Goal: Task Accomplishment & Management: Use online tool/utility

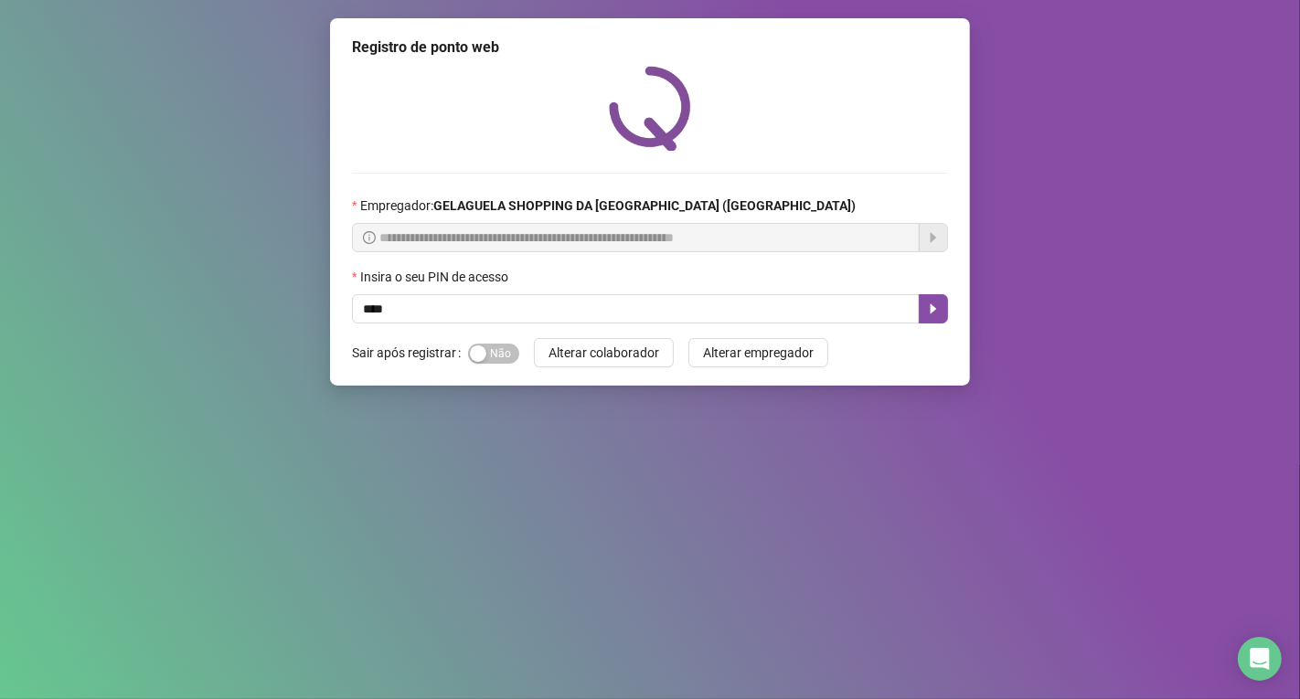
type input "*****"
click at [933, 304] on icon "caret-right" at bounding box center [933, 309] width 15 height 15
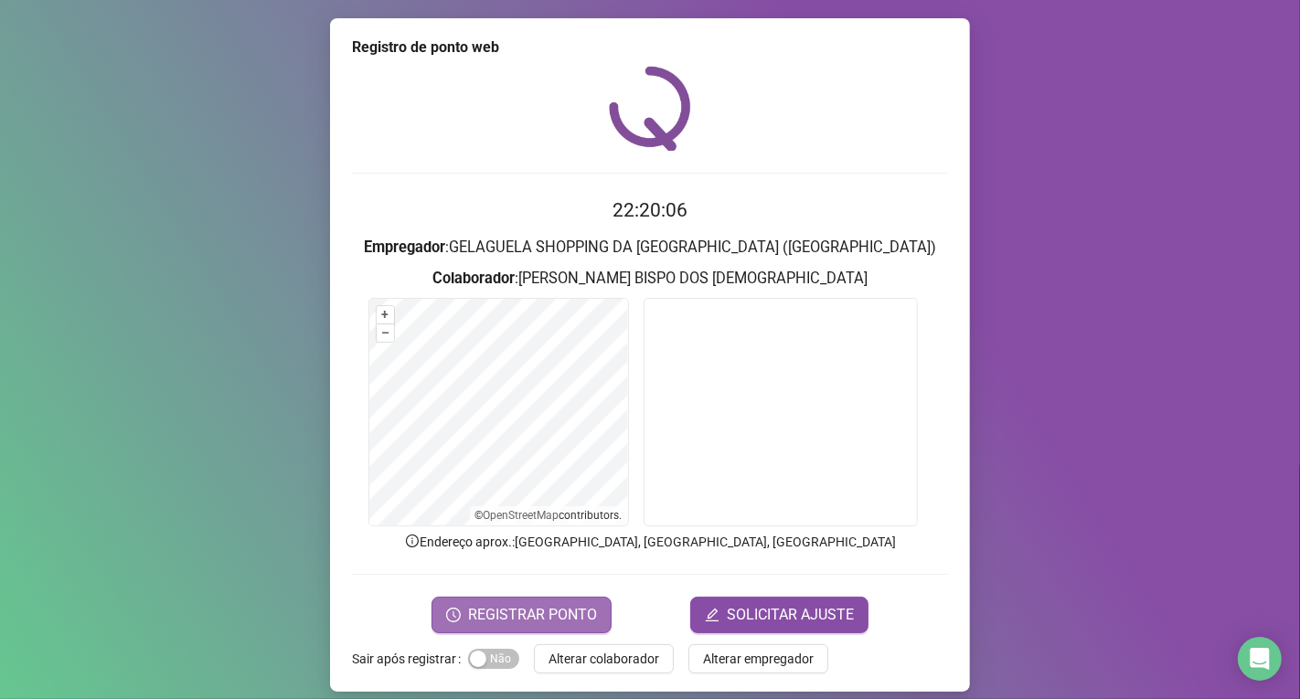
click at [526, 617] on span "REGISTRAR PONTO" at bounding box center [532, 615] width 129 height 22
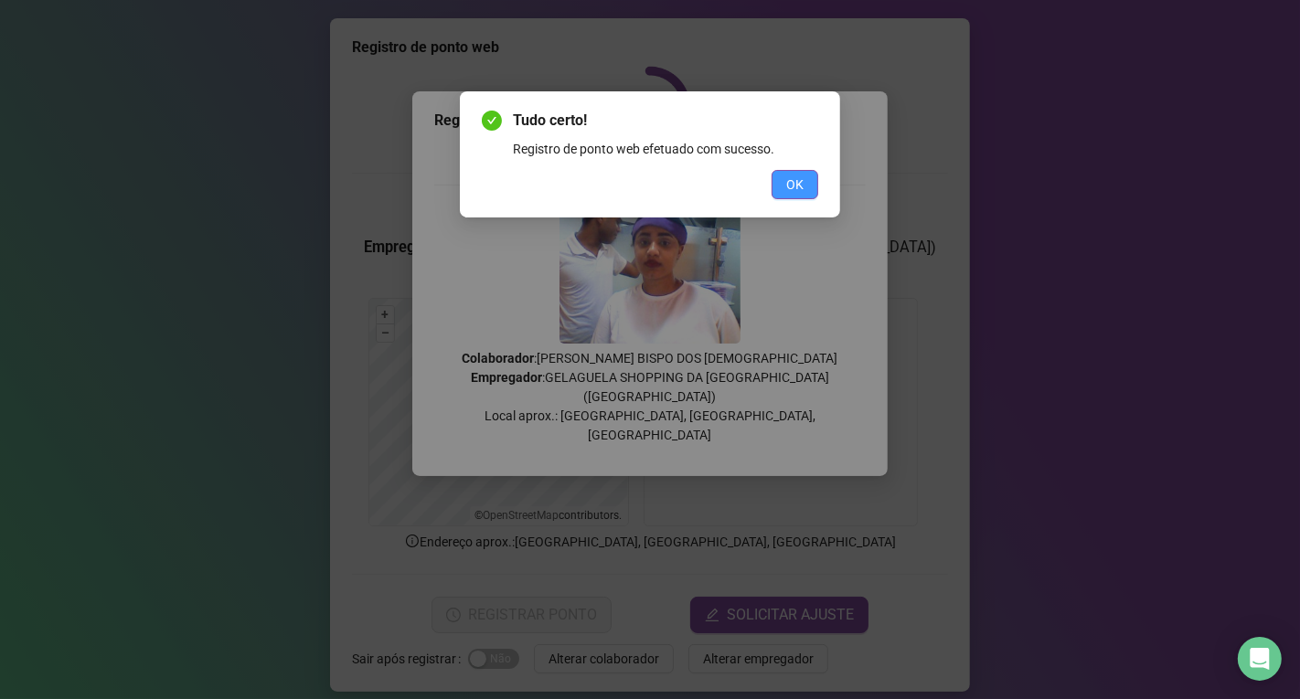
click at [801, 185] on span "OK" at bounding box center [794, 185] width 17 height 20
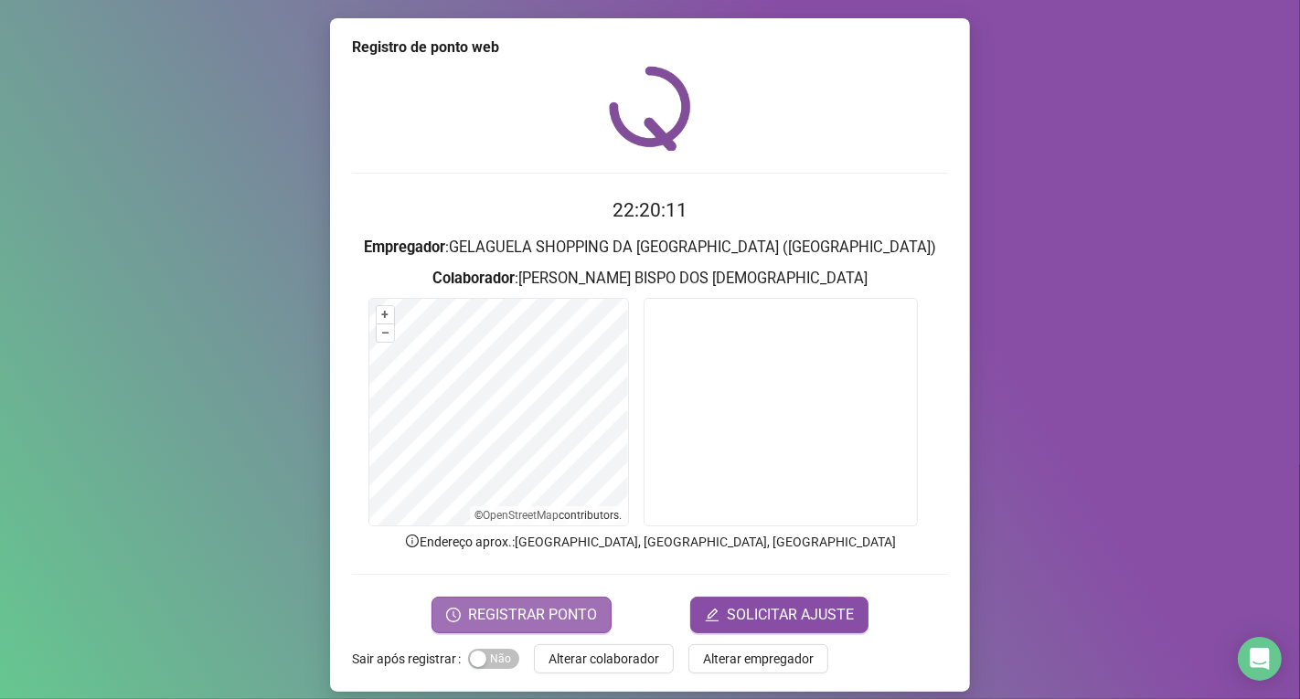
click at [569, 621] on span "REGISTRAR PONTO" at bounding box center [532, 615] width 129 height 22
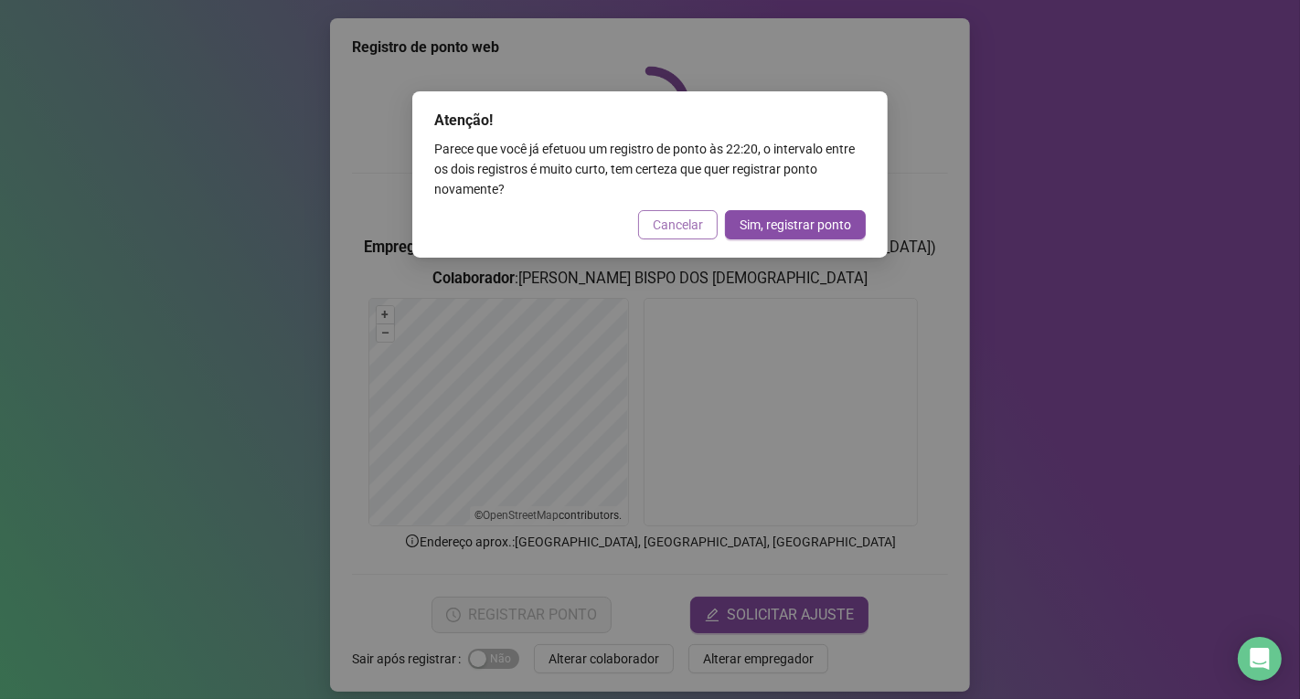
click at [674, 220] on span "Cancelar" at bounding box center [678, 225] width 50 height 20
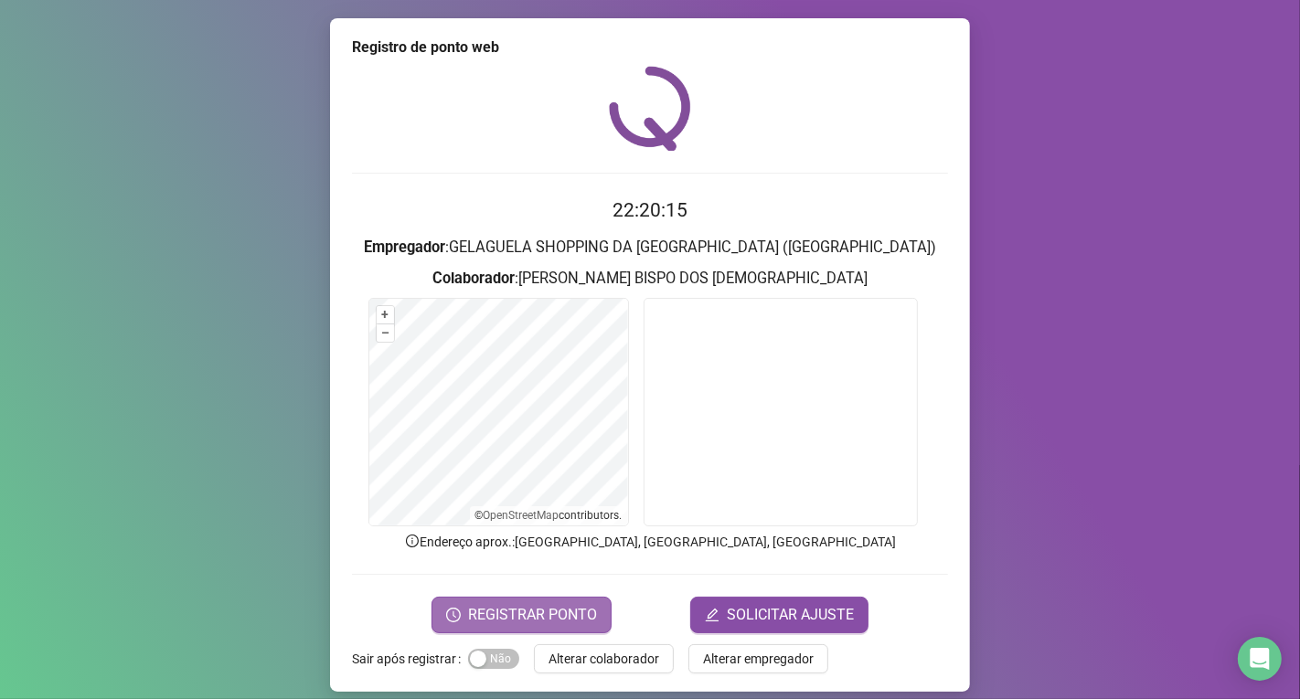
click at [574, 615] on span "REGISTRAR PONTO" at bounding box center [532, 615] width 129 height 22
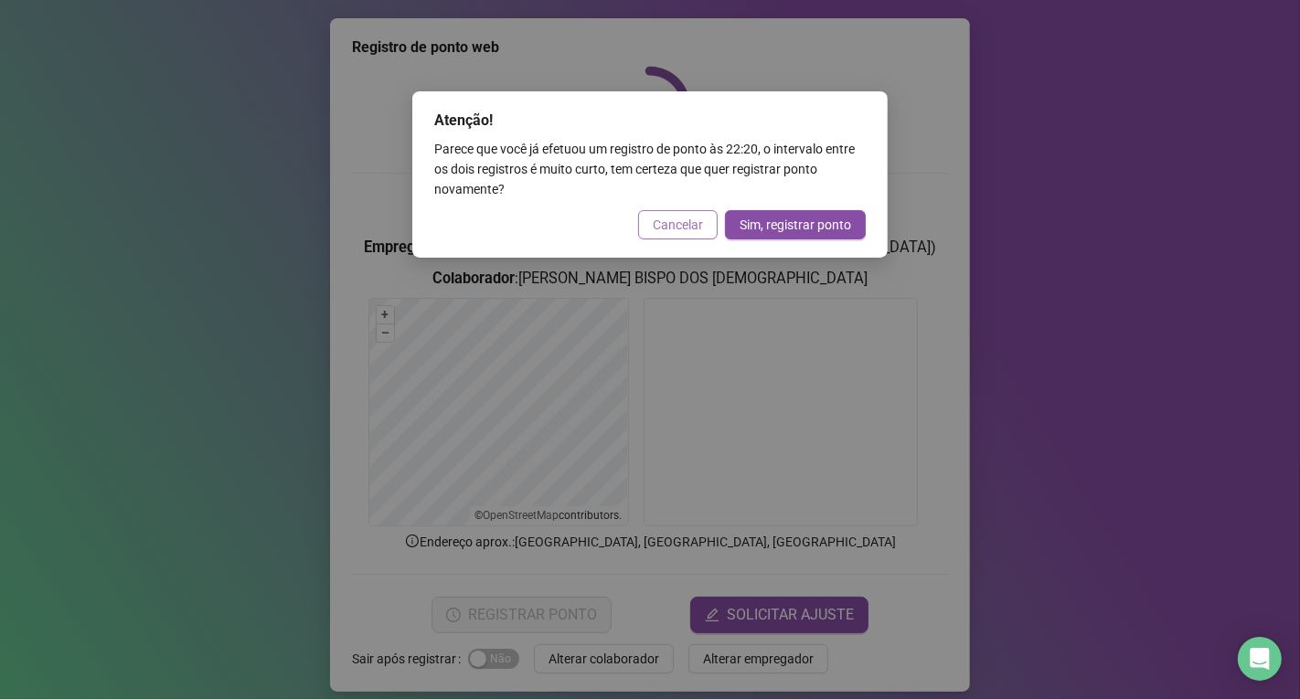
click at [696, 220] on span "Cancelar" at bounding box center [678, 225] width 50 height 20
click at [696, 220] on div "Atenção! Parece que você já efetuou um registro de ponto às 22:20 , o intervalo…" at bounding box center [650, 349] width 1300 height 699
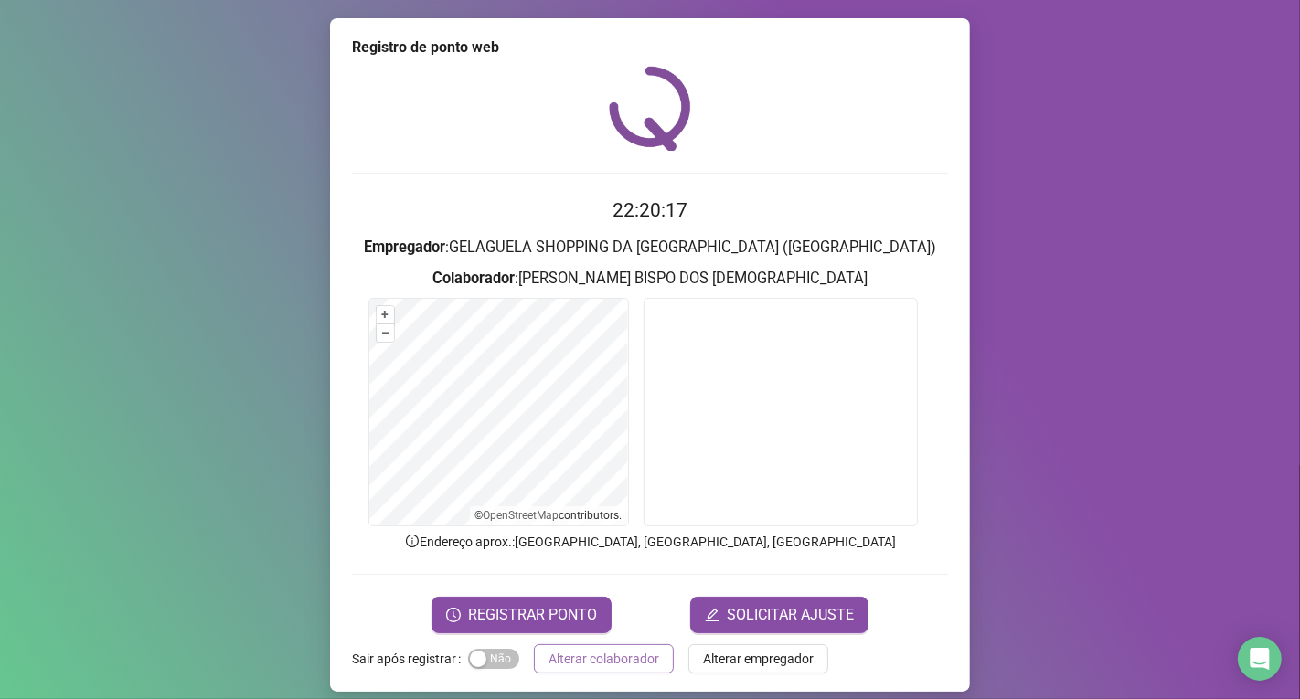
click at [600, 656] on span "Alterar colaborador" at bounding box center [603, 659] width 111 height 20
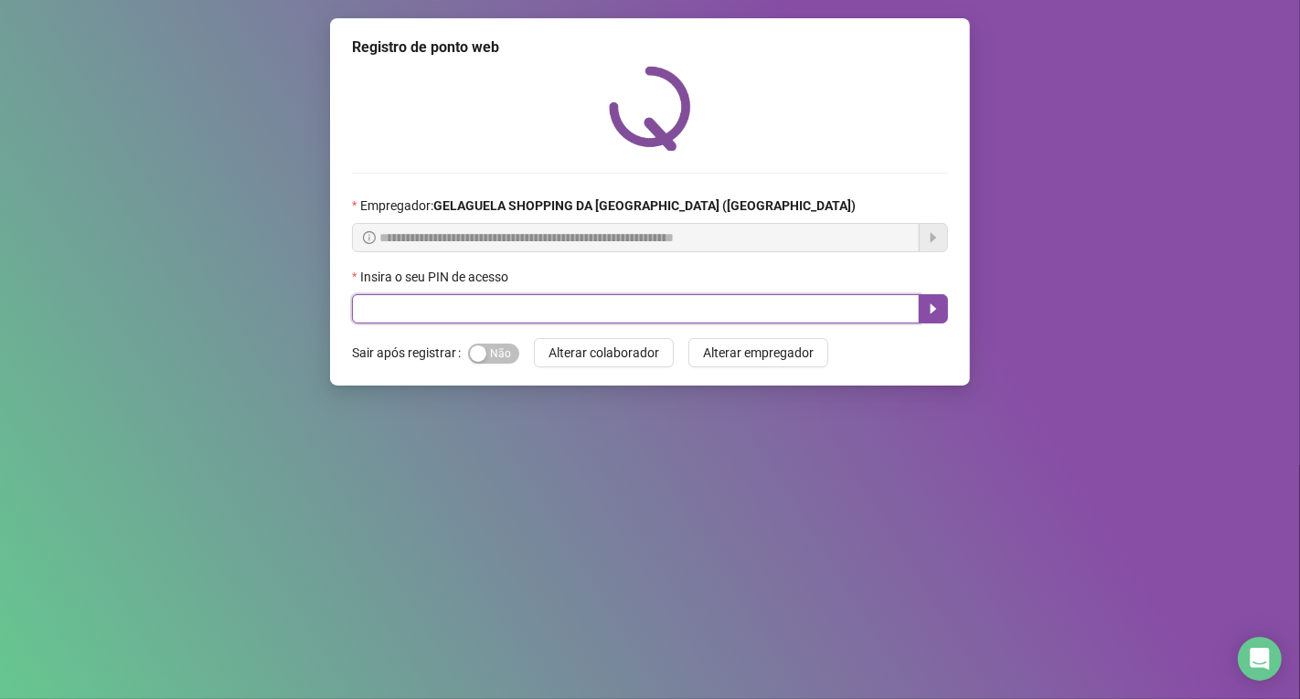
click at [471, 314] on input "text" at bounding box center [636, 308] width 568 height 29
type input "*****"
click at [930, 321] on button "button" at bounding box center [933, 308] width 29 height 29
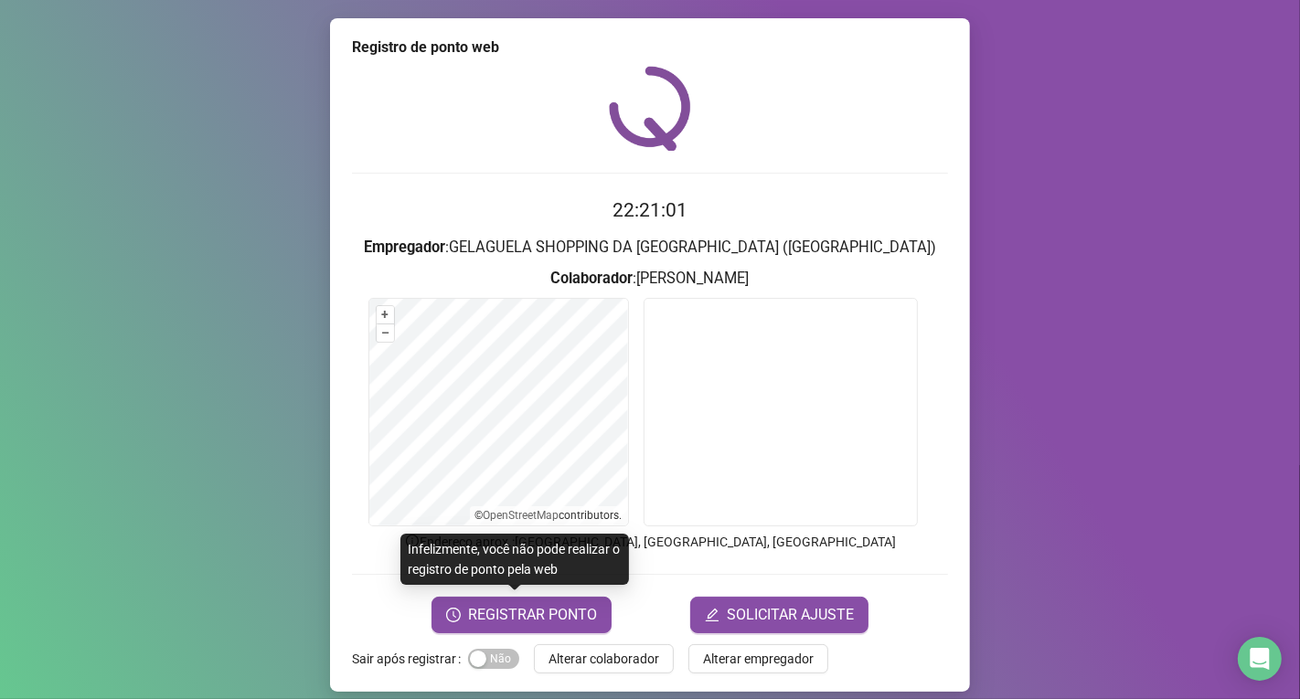
drag, startPoint x: 536, startPoint y: 616, endPoint x: 553, endPoint y: 539, distance: 78.5
click at [536, 616] on span "REGISTRAR PONTO" at bounding box center [532, 615] width 129 height 22
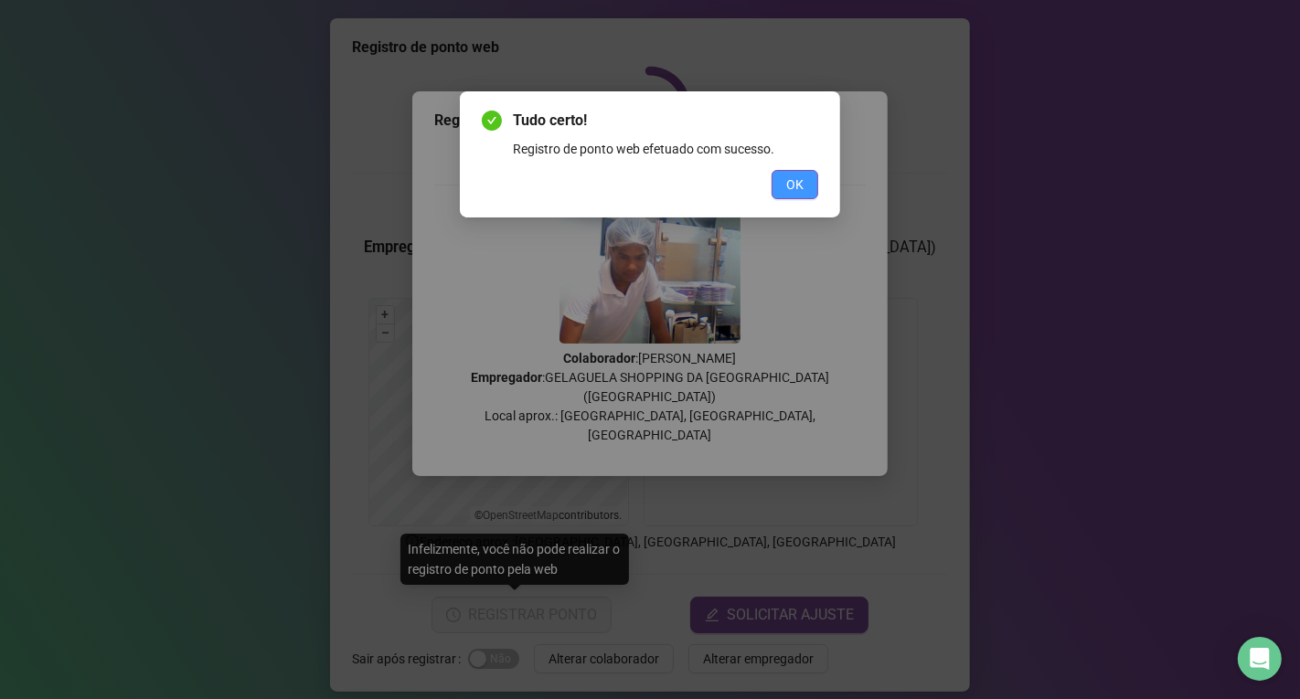
click at [817, 186] on button "OK" at bounding box center [794, 184] width 47 height 29
click at [817, 186] on div "Tudo certo! Registro de ponto web efetuado com sucesso. OK" at bounding box center [650, 349] width 1300 height 699
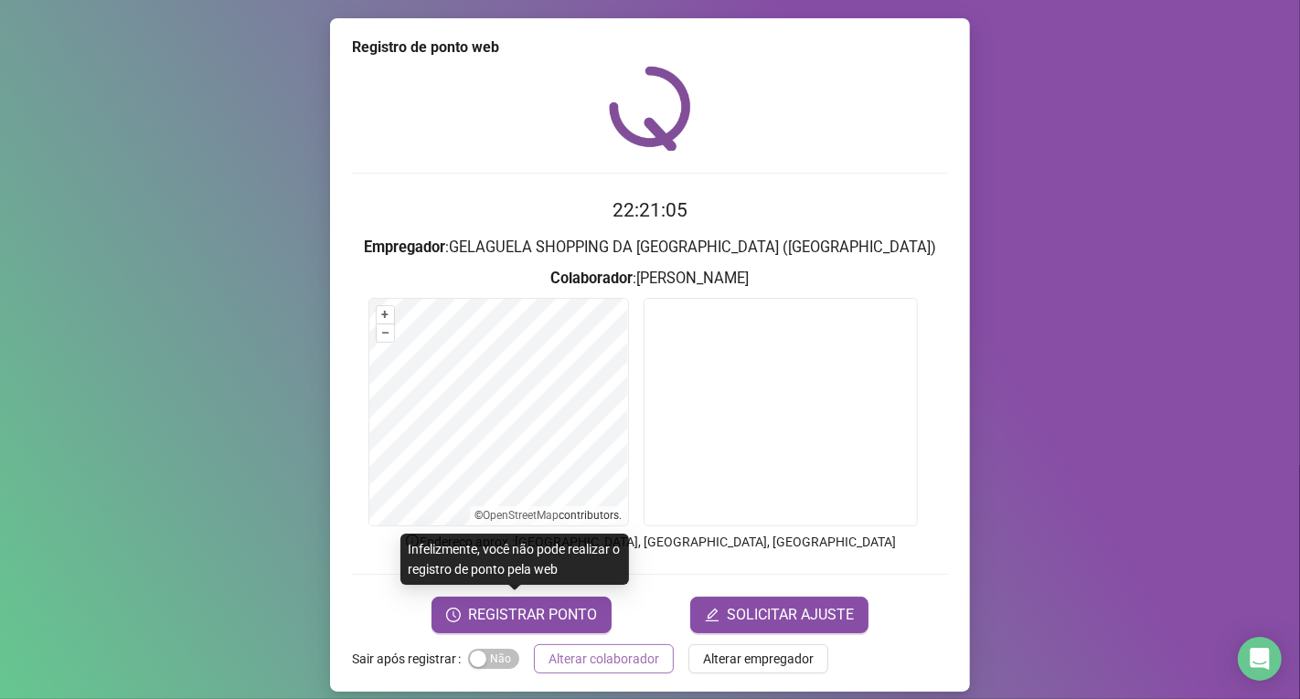
click at [600, 661] on span "Alterar colaborador" at bounding box center [603, 659] width 111 height 20
